Goal: Transaction & Acquisition: Purchase product/service

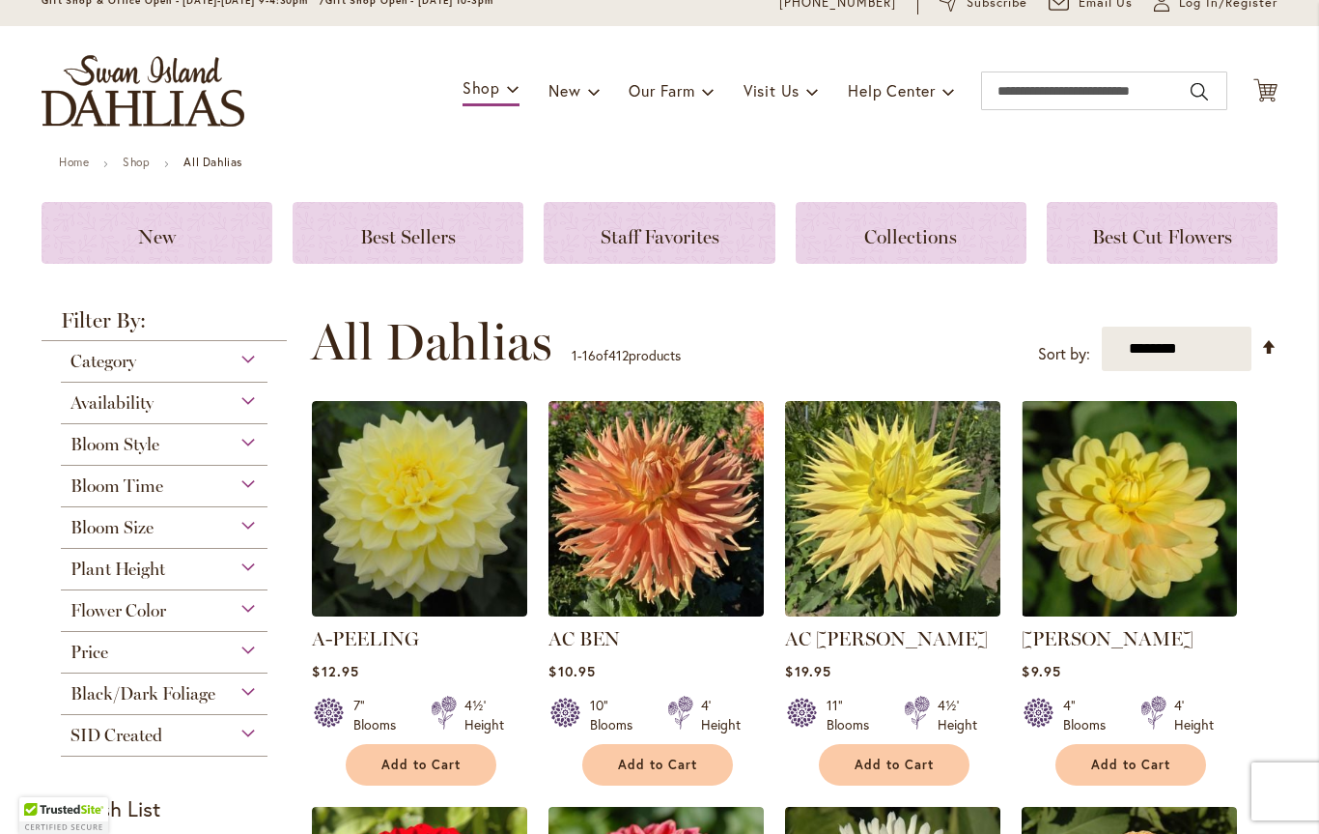
scroll to position [82, 0]
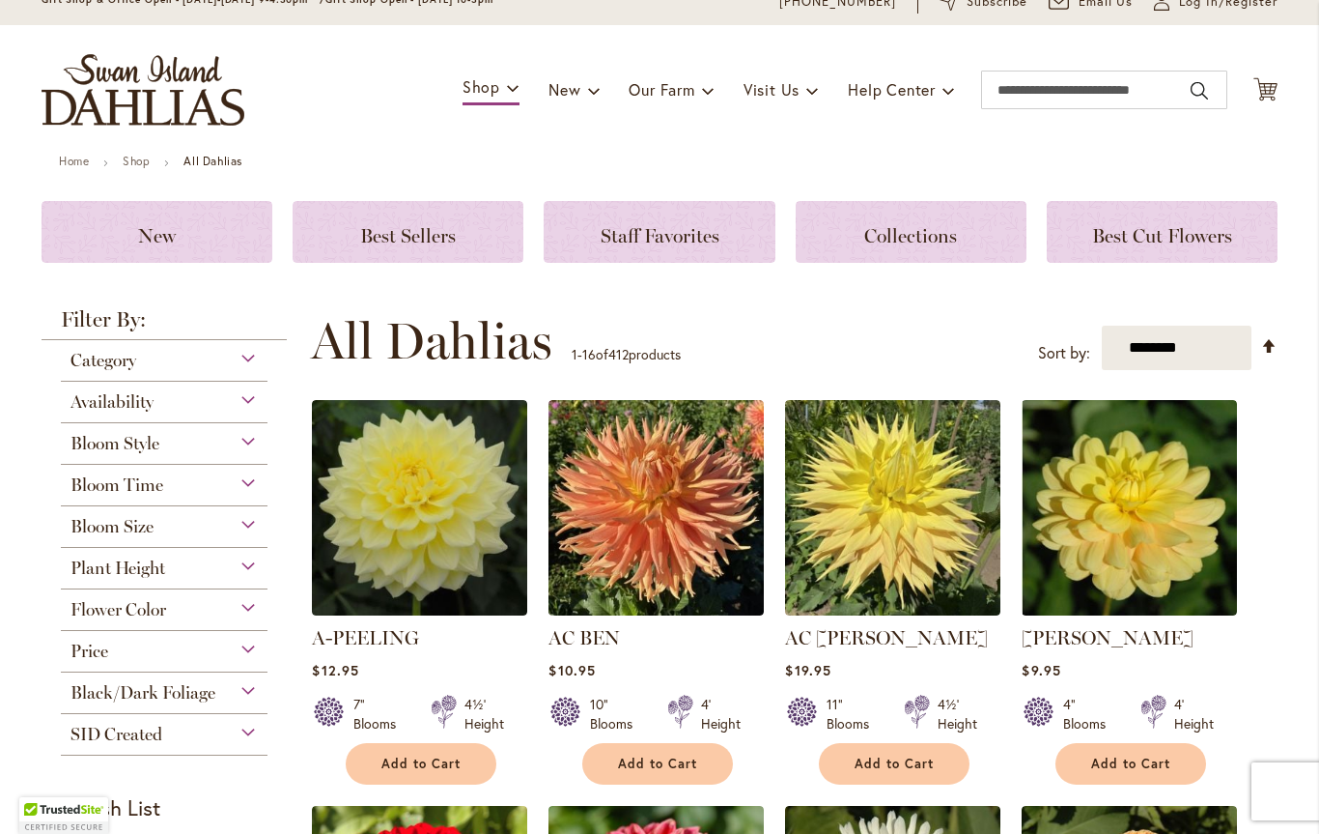
click at [265, 608] on div "Flower Color" at bounding box center [164, 604] width 207 height 31
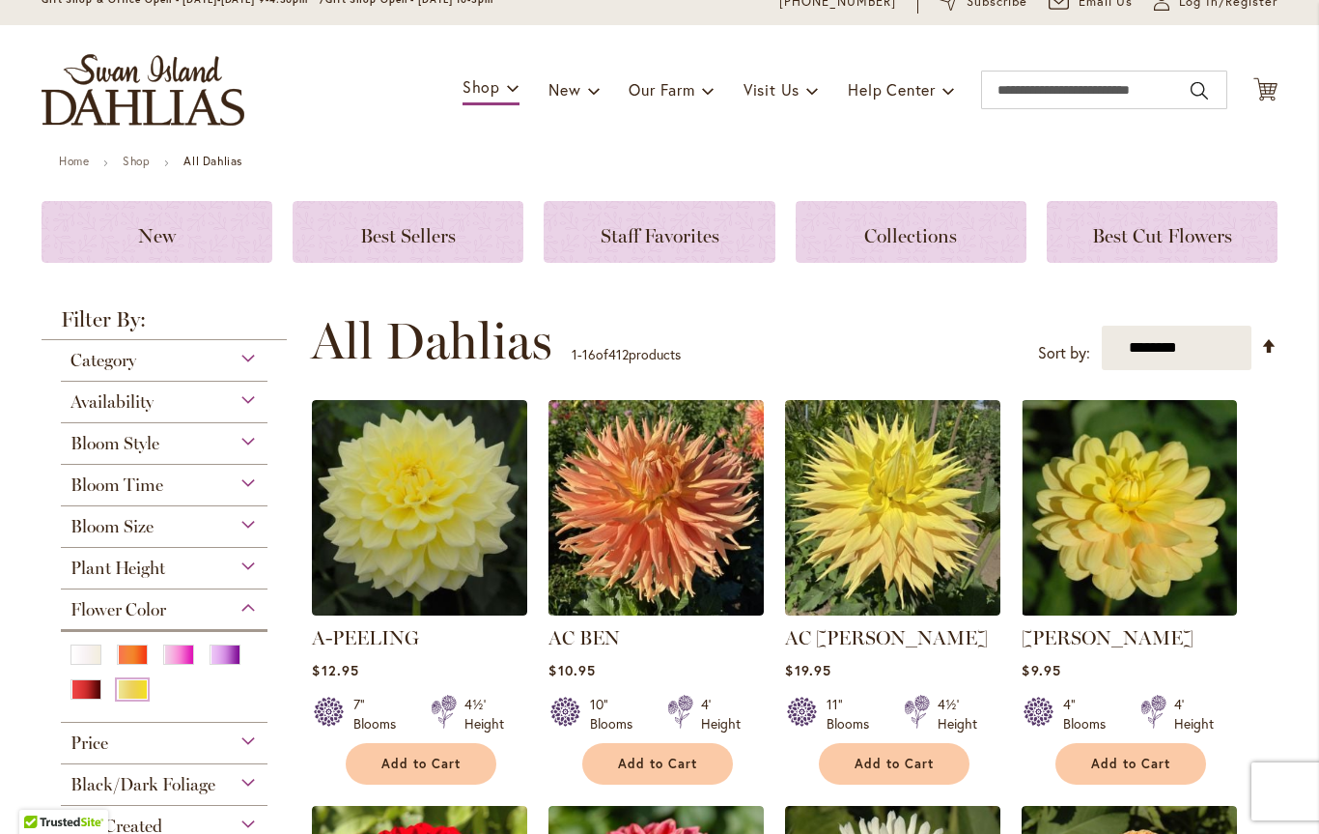
click at [130, 699] on div "Yellow" at bounding box center [132, 689] width 31 height 20
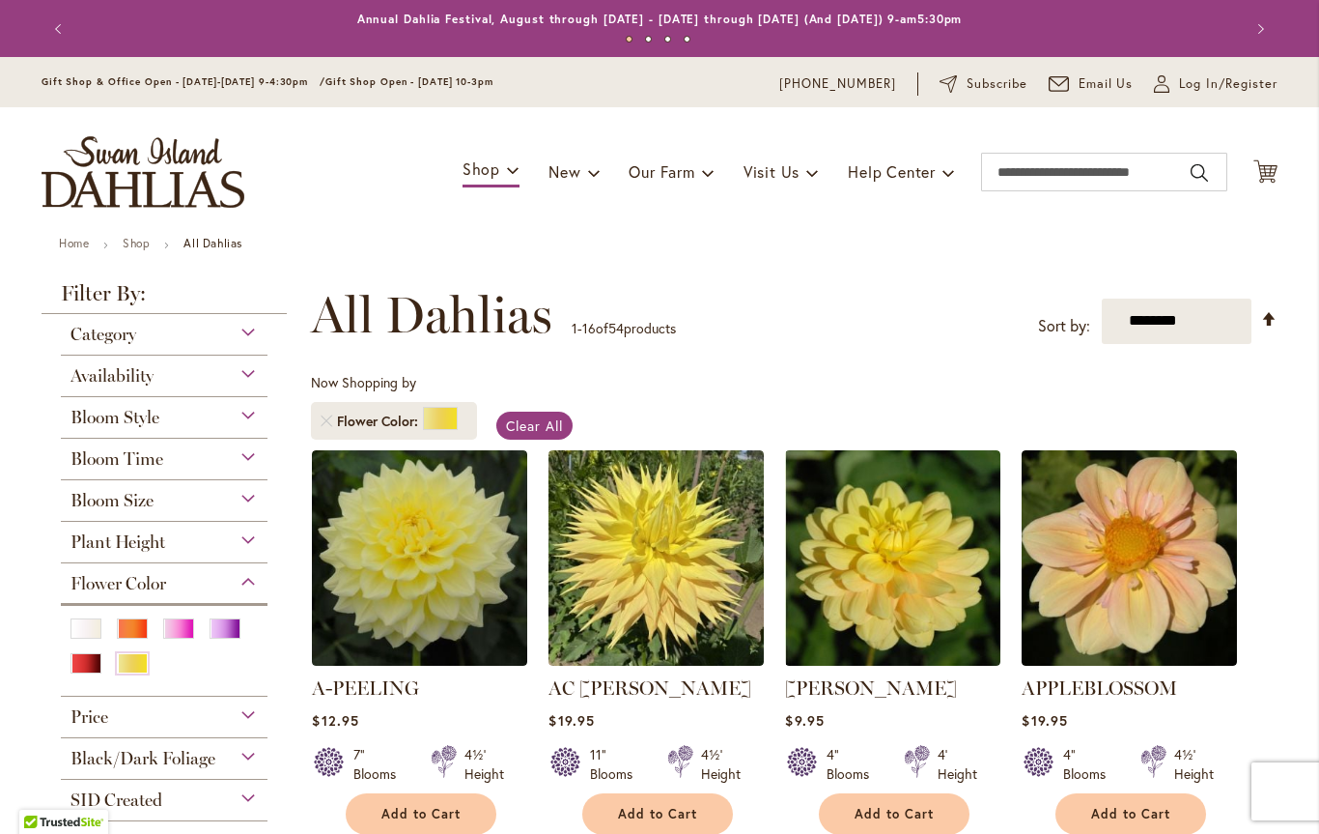
click at [264, 552] on div "Plant Height" at bounding box center [164, 537] width 207 height 31
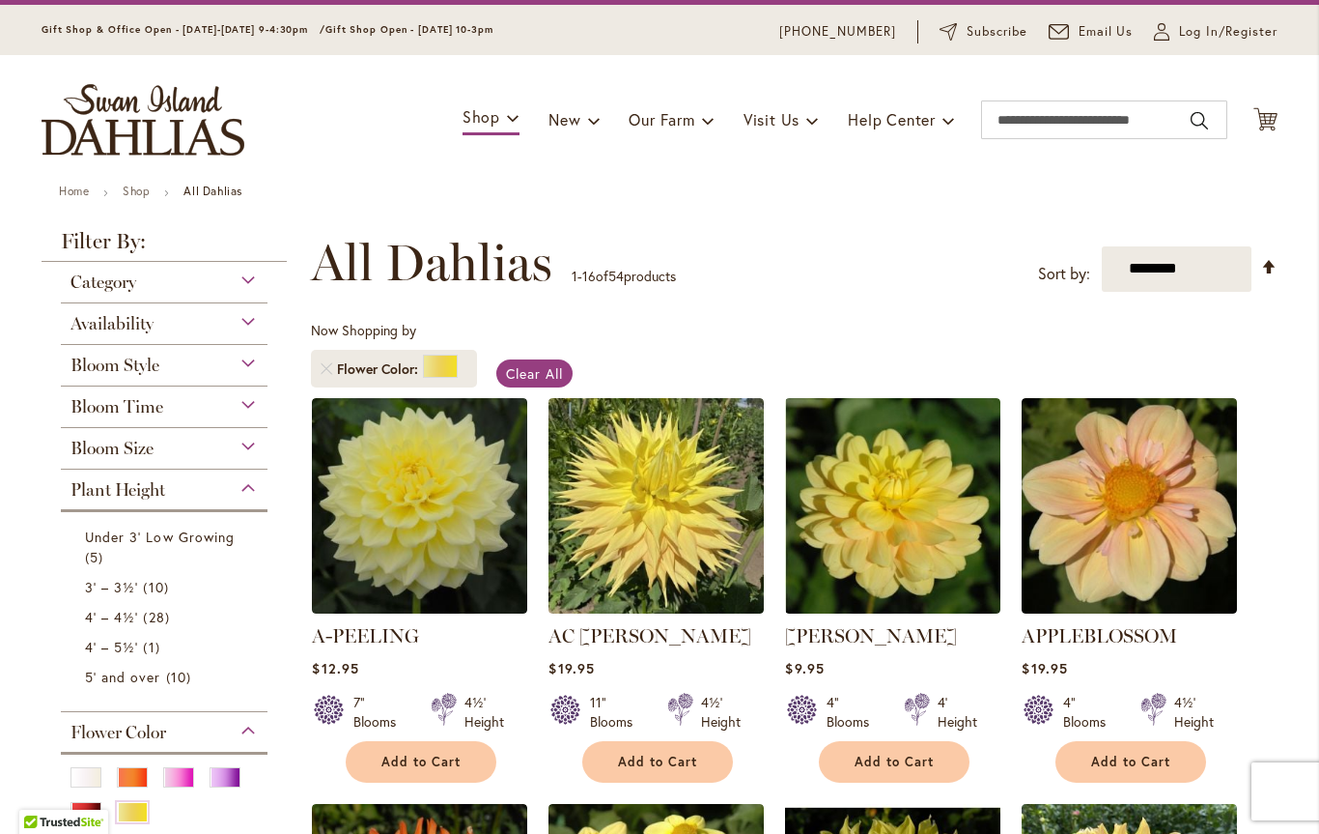
scroll to position [55, 0]
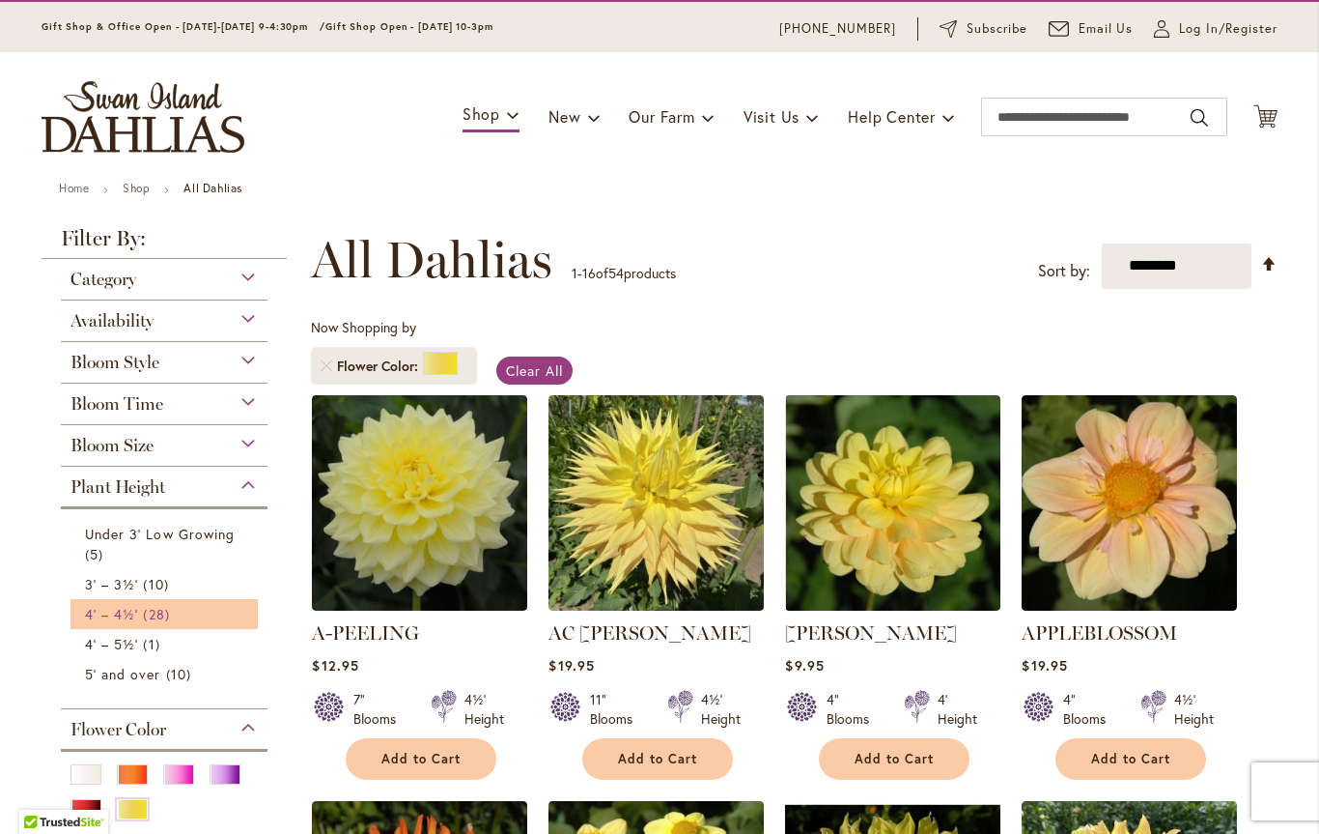
click at [178, 623] on link "4' – 4½' 28 items" at bounding box center [166, 614] width 163 height 20
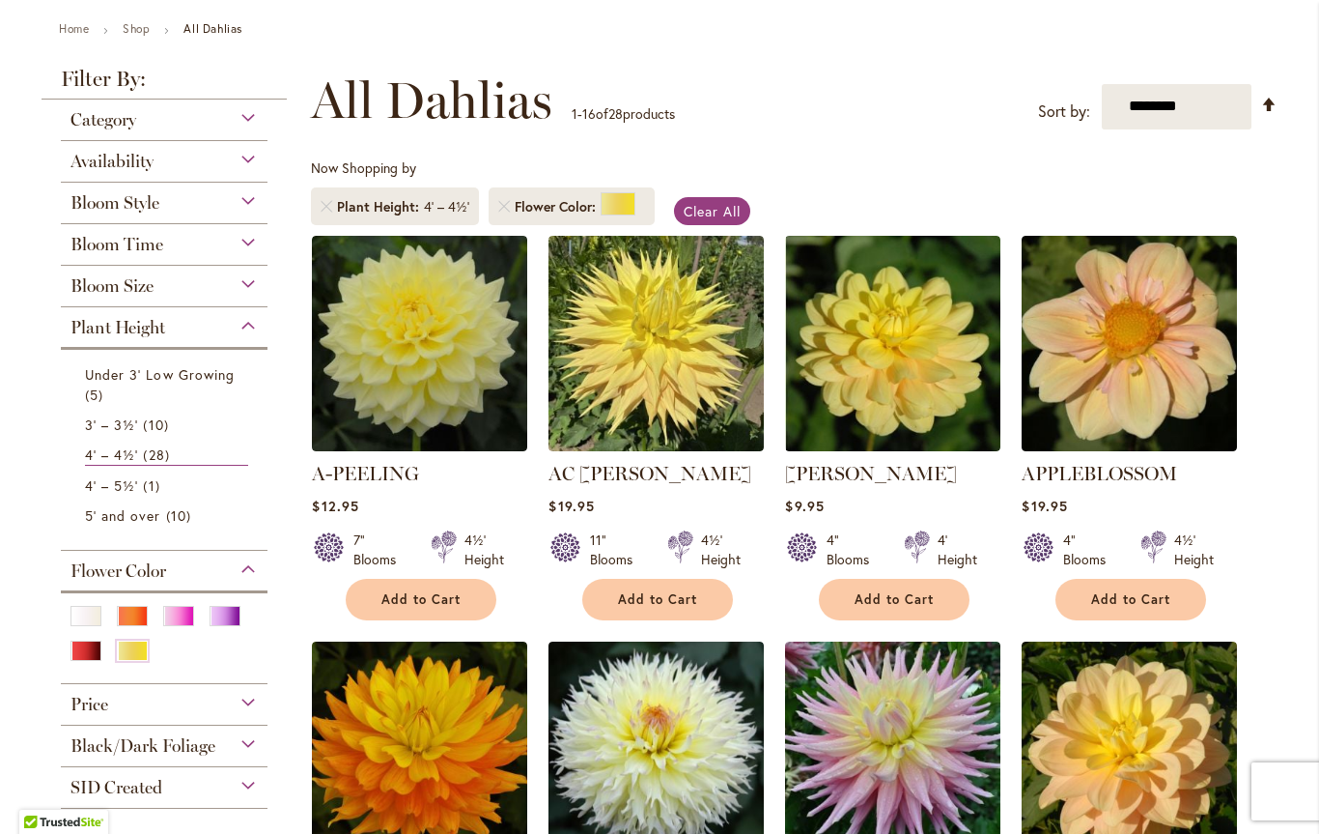
scroll to position [213, 0]
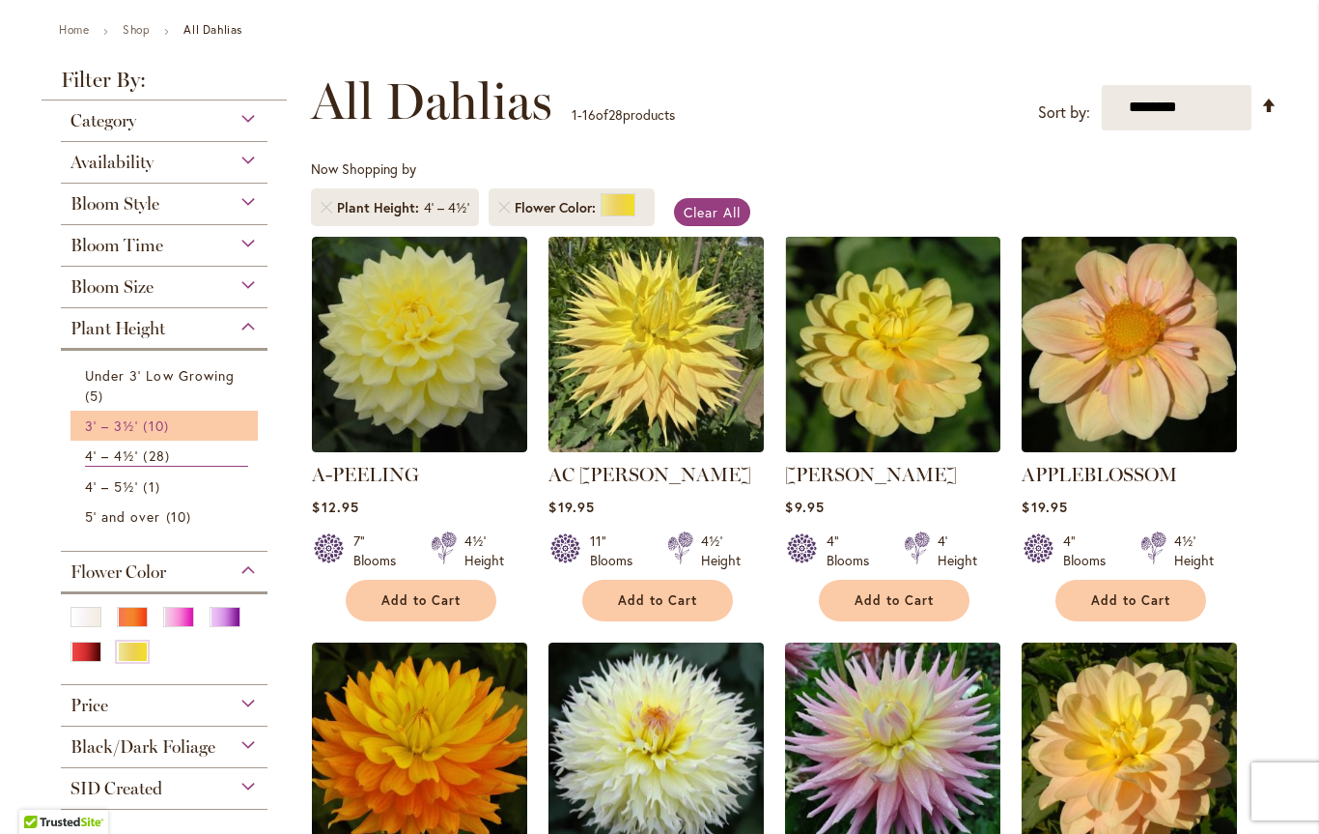
click at [161, 436] on span "10 items" at bounding box center [158, 425] width 30 height 20
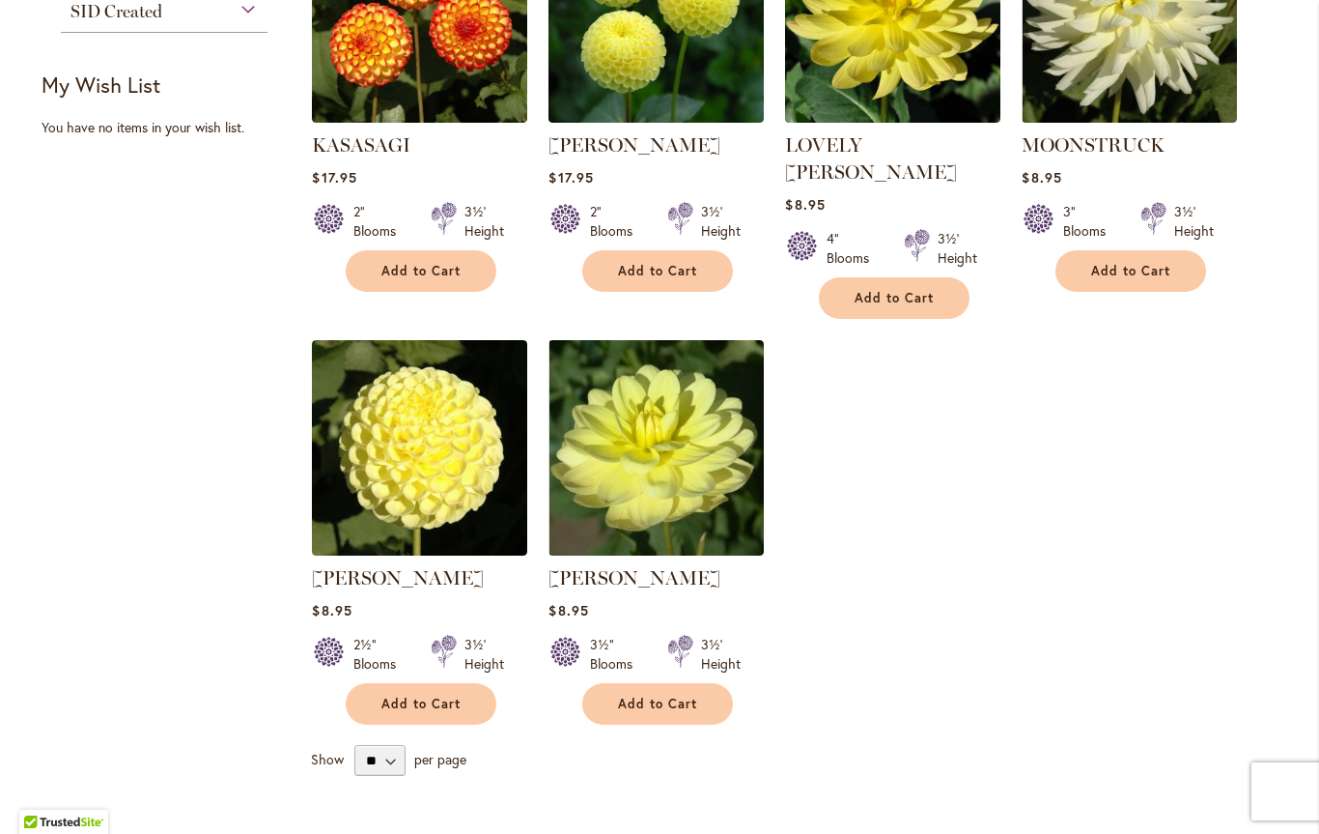
scroll to position [944, 0]
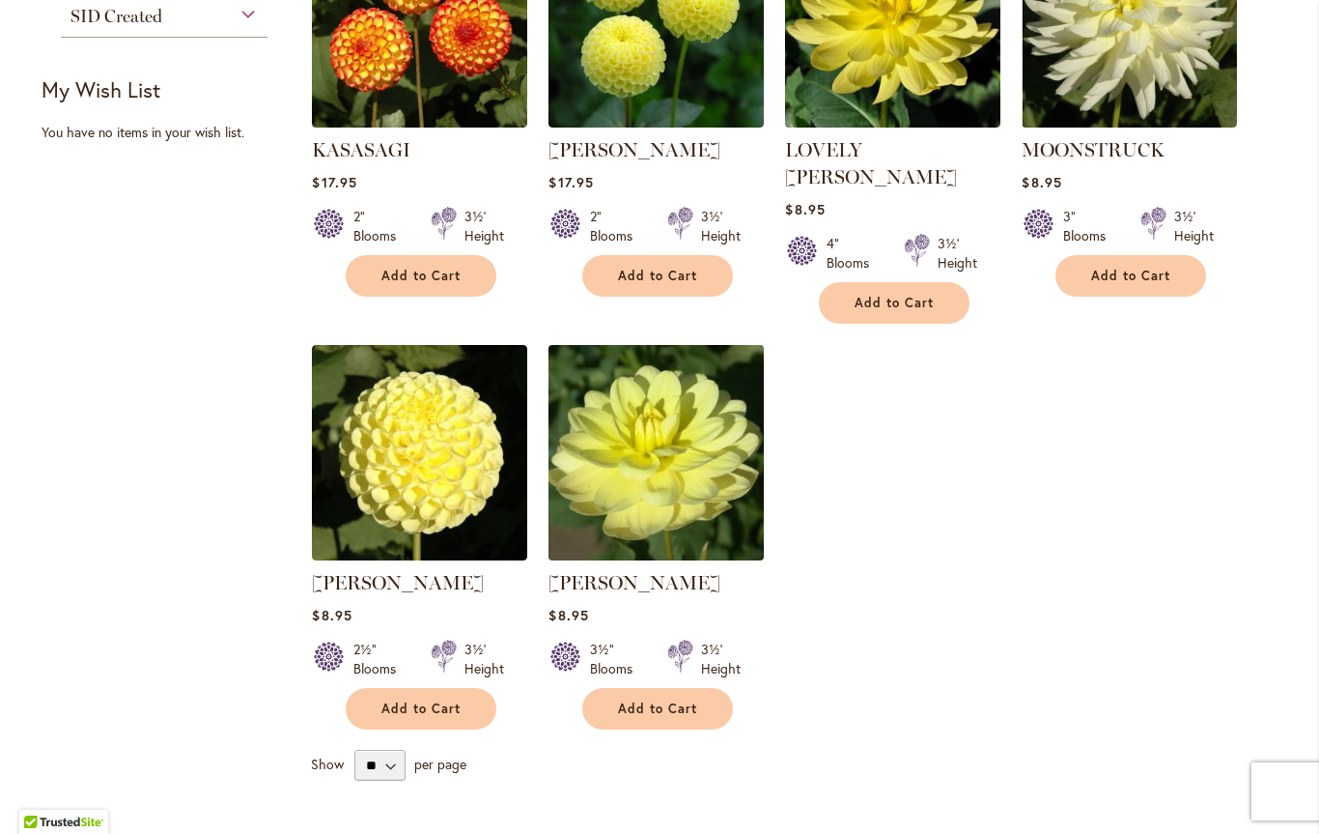
click at [693, 457] on img at bounding box center [657, 452] width 226 height 226
